Goal: Transaction & Acquisition: Purchase product/service

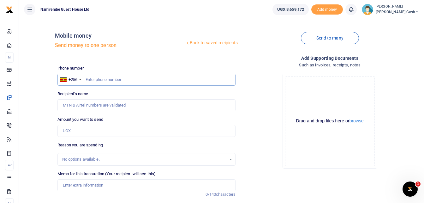
click at [96, 78] on input "text" at bounding box center [146, 80] width 178 height 12
type input "0779952079"
type input "Tausi Masika"
type input "0779952079"
click at [71, 132] on input "Amount you want to send" at bounding box center [146, 131] width 178 height 12
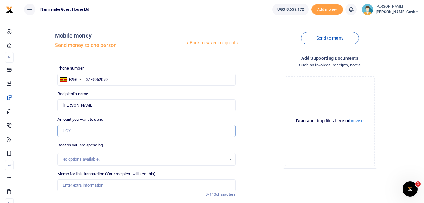
click at [67, 132] on input "Amount you want to send" at bounding box center [146, 131] width 178 height 12
type input "100,000"
click at [72, 184] on input "Memo for this transaction (Your recipient will see this)" at bounding box center [146, 185] width 178 height 12
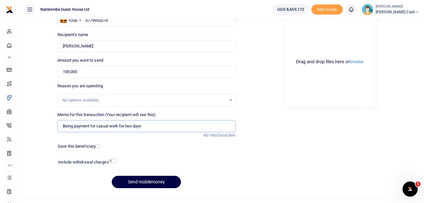
scroll to position [71, 0]
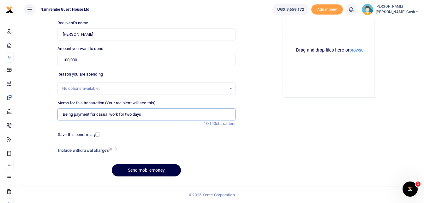
type input "Being payment for casual work for two days"
click at [112, 148] on input "checkbox" at bounding box center [113, 149] width 8 height 4
checkbox input "true"
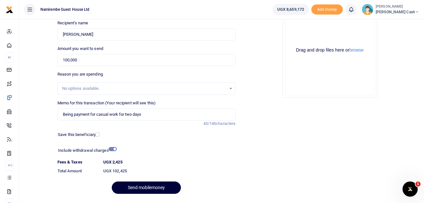
click at [153, 185] on button "Send mobilemoney" at bounding box center [146, 187] width 69 height 12
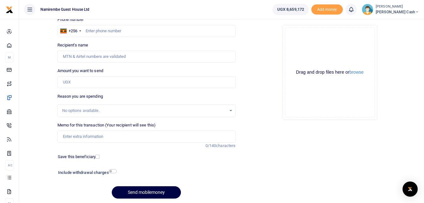
scroll to position [8, 0]
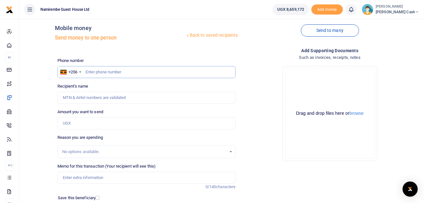
click at [89, 69] on input "text" at bounding box center [146, 72] width 178 height 12
type input "0749787008"
type input "[PERSON_NAME]"
type input "0749787008"
click at [67, 124] on input "Amount you want to send" at bounding box center [146, 123] width 178 height 12
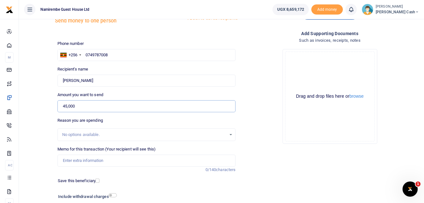
scroll to position [39, 0]
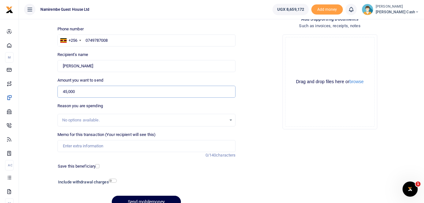
type input "45,000"
click at [82, 148] on input "Memo for this transaction (Your recipient will see this)" at bounding box center [146, 146] width 178 height 12
type input "being payment for casual for three days"
click at [113, 179] on input "checkbox" at bounding box center [113, 180] width 8 height 4
checkbox input "true"
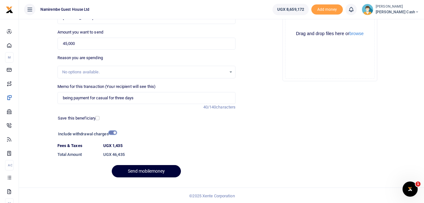
scroll to position [88, 0]
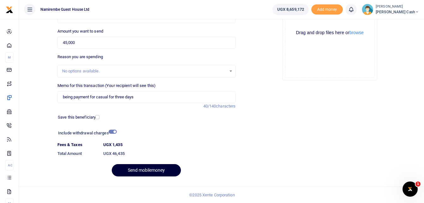
click at [150, 170] on button "Send mobilemoney" at bounding box center [146, 170] width 69 height 12
